Goal: Information Seeking & Learning: Learn about a topic

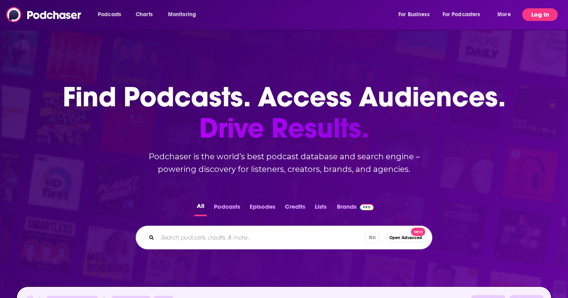
click at [543, 20] on button "Log In" at bounding box center [540, 14] width 36 height 13
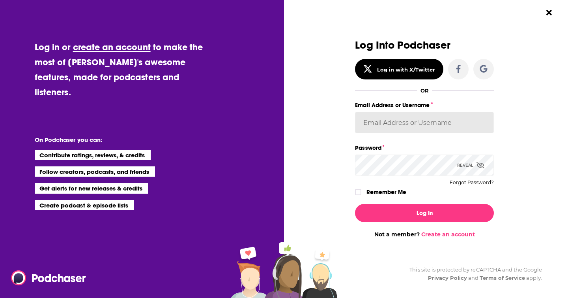
type input "[EMAIL_ADDRESS][DOMAIN_NAME]"
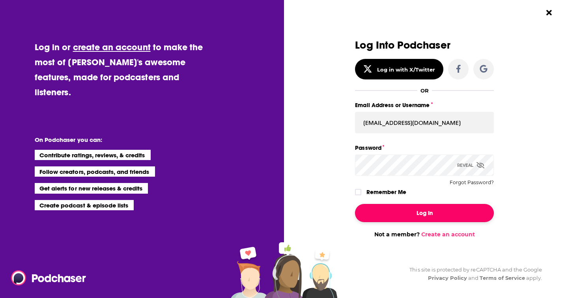
click at [395, 211] on button "Log In" at bounding box center [424, 213] width 139 height 18
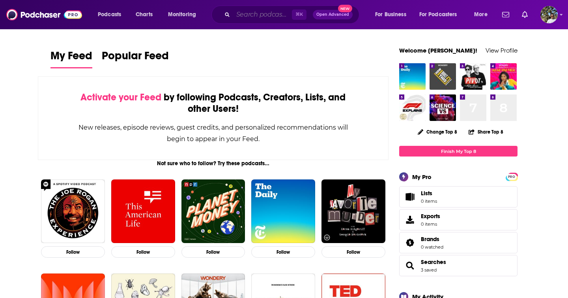
click at [252, 13] on input "Search podcasts, credits, & more..." at bounding box center [262, 14] width 59 height 13
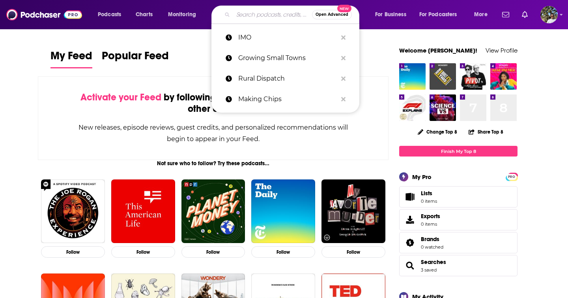
paste input "Boom! Lawyered"
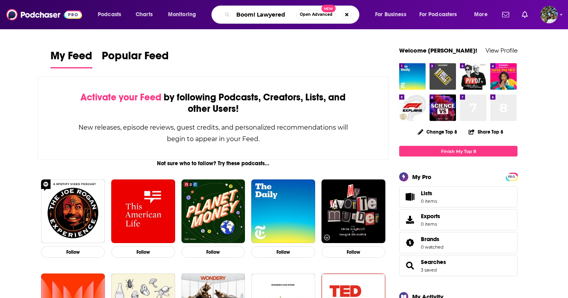
type input "Boom! Lawyered"
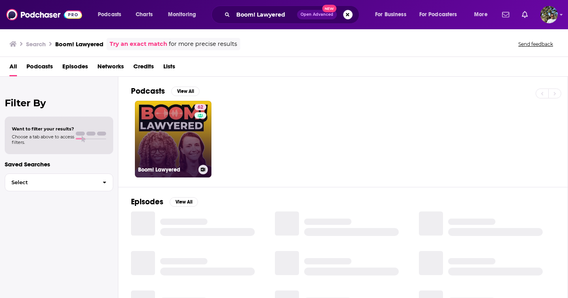
click at [180, 129] on link "62 Boom! Lawyered" at bounding box center [173, 139] width 77 height 77
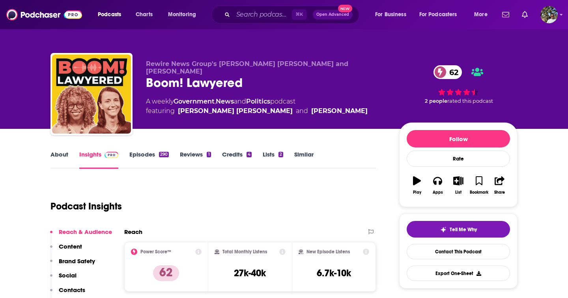
click at [149, 161] on link "Episodes 290" at bounding box center [148, 159] width 39 height 18
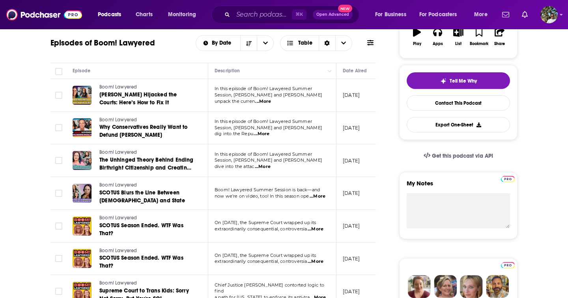
scroll to position [149, 0]
click at [55, 129] on input "Toggle select row" at bounding box center [58, 126] width 7 height 7
checkbox input "true"
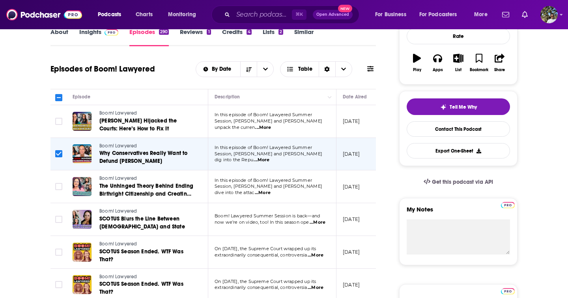
scroll to position [0, 0]
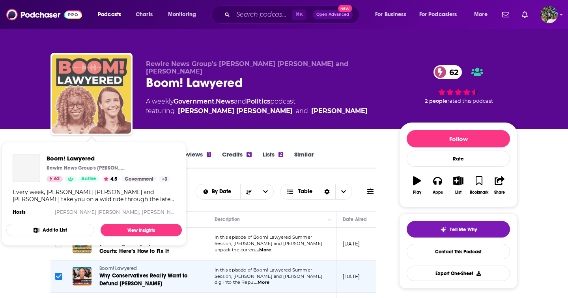
click at [96, 92] on img "Boom! Lawyered" at bounding box center [91, 93] width 79 height 79
